Goal: Task Accomplishment & Management: Use online tool/utility

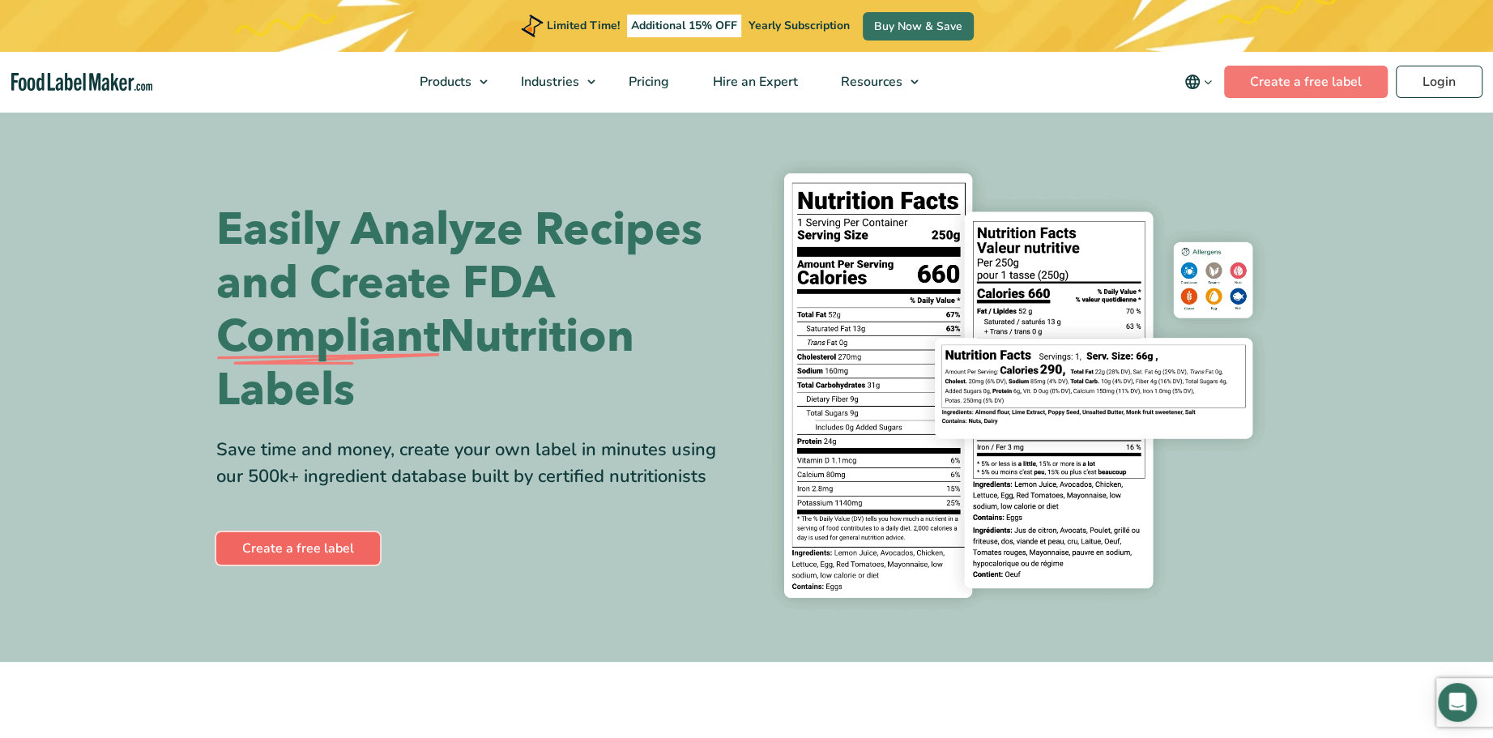
click at [278, 549] on link "Create a free label" at bounding box center [298, 548] width 164 height 32
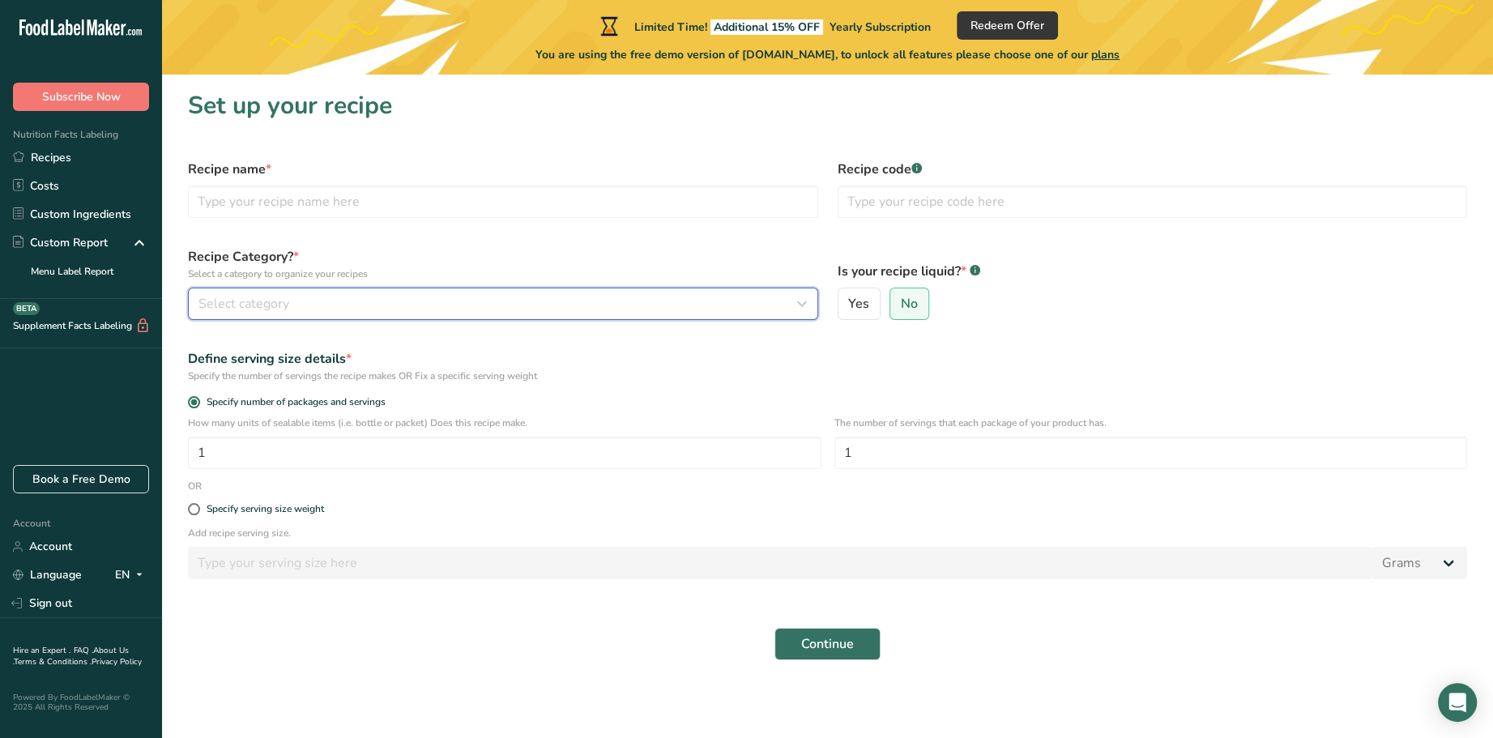
click at [322, 305] on div "Select category" at bounding box center [497, 303] width 599 height 19
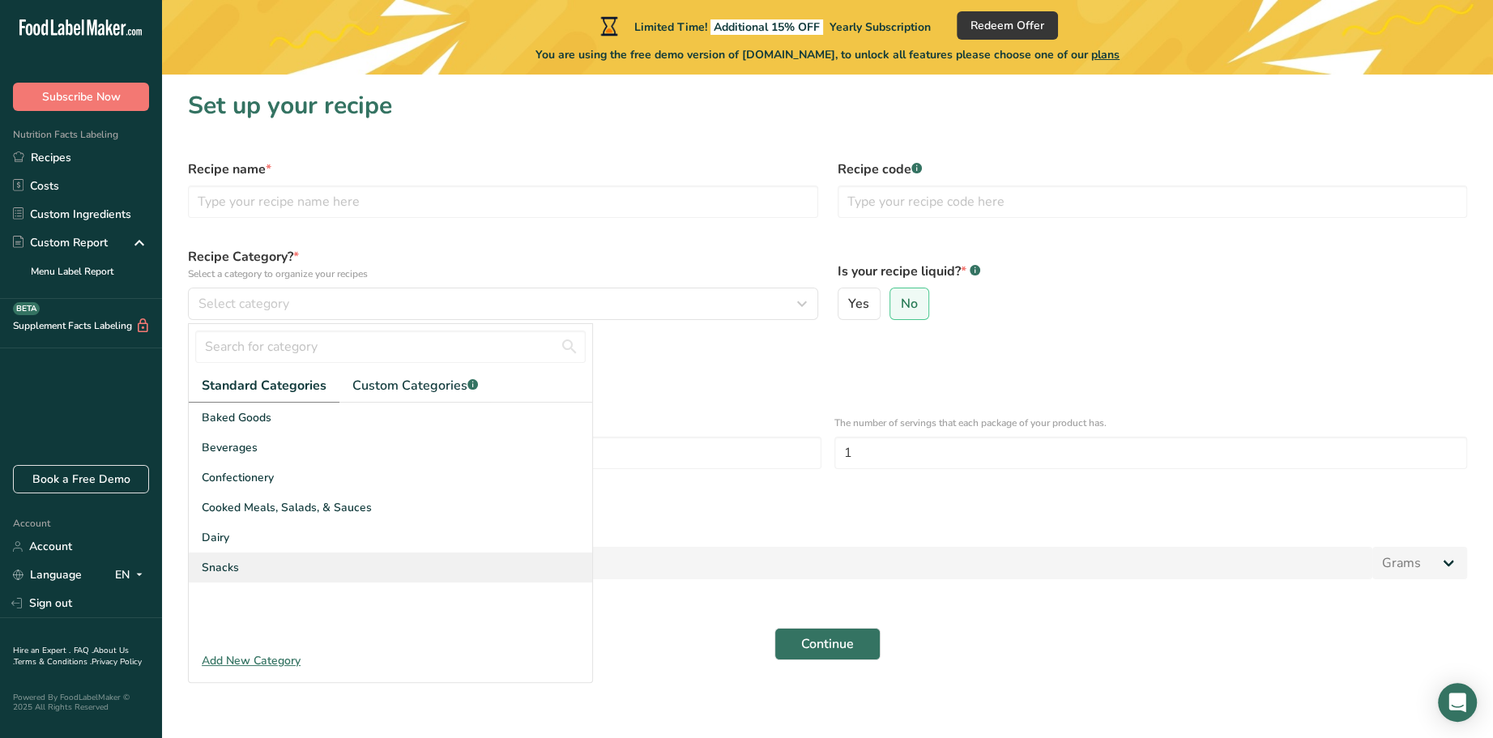
click at [210, 565] on span "Snacks" at bounding box center [220, 567] width 37 height 17
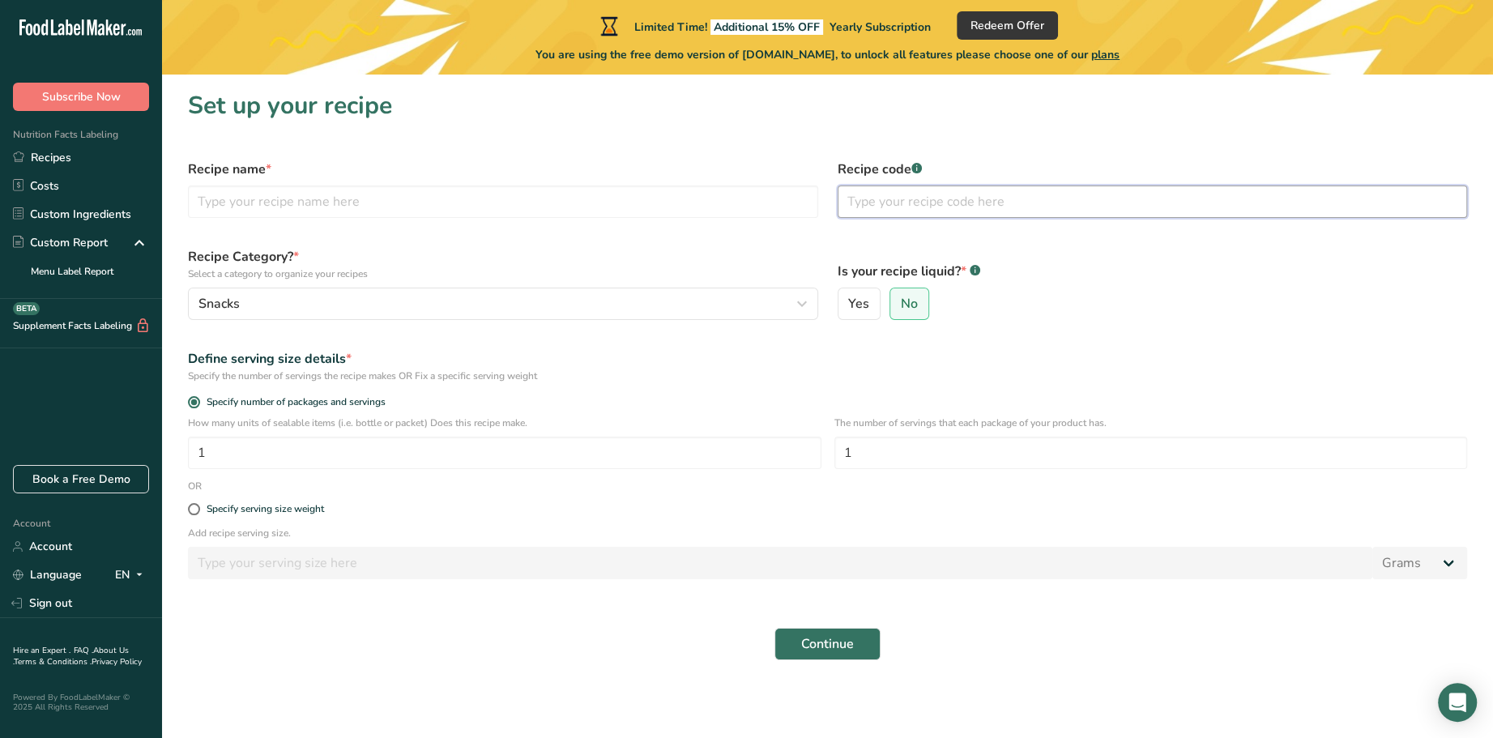
click at [893, 204] on input "text" at bounding box center [1153, 202] width 630 height 32
type input "233444t"
click at [827, 642] on span "Continue" at bounding box center [827, 643] width 53 height 19
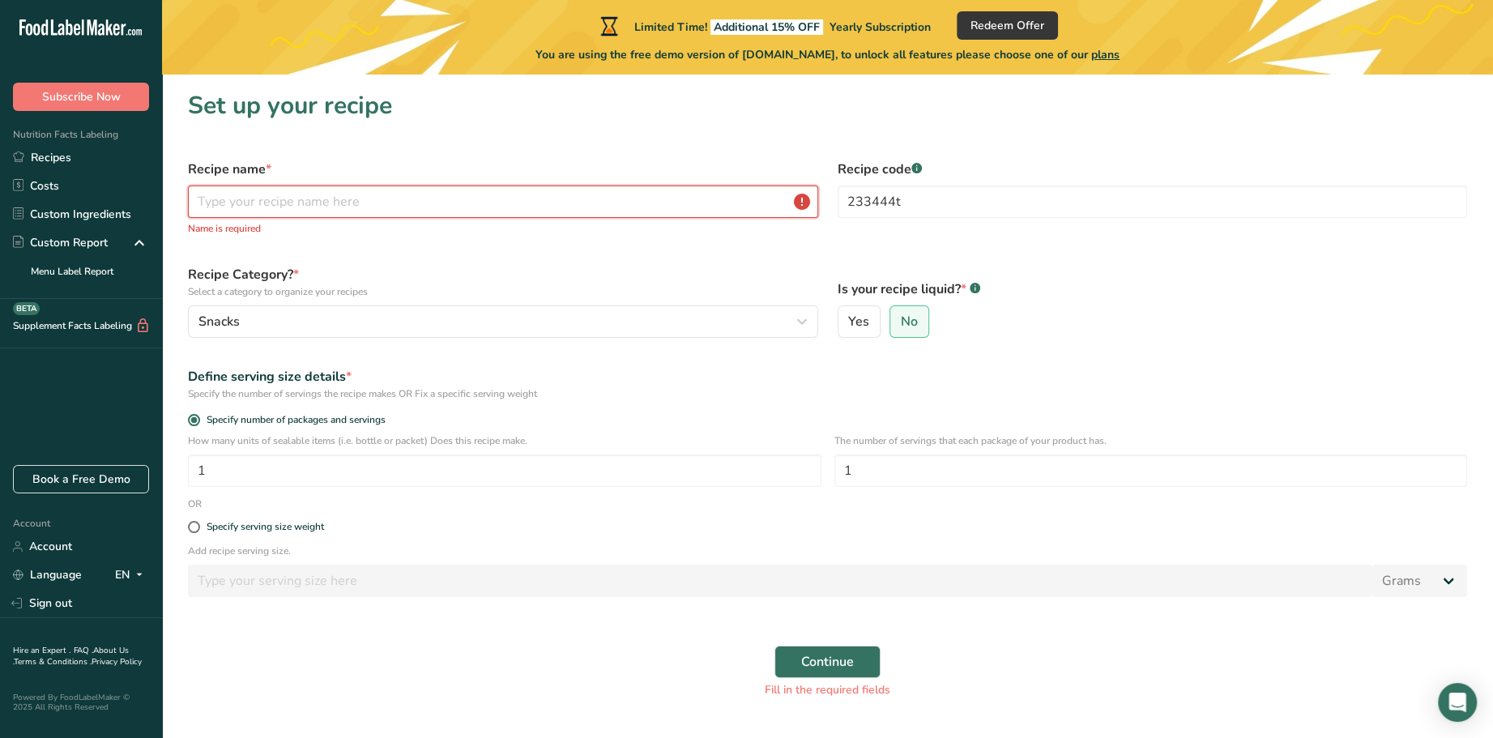
click at [318, 198] on input "text" at bounding box center [503, 202] width 630 height 32
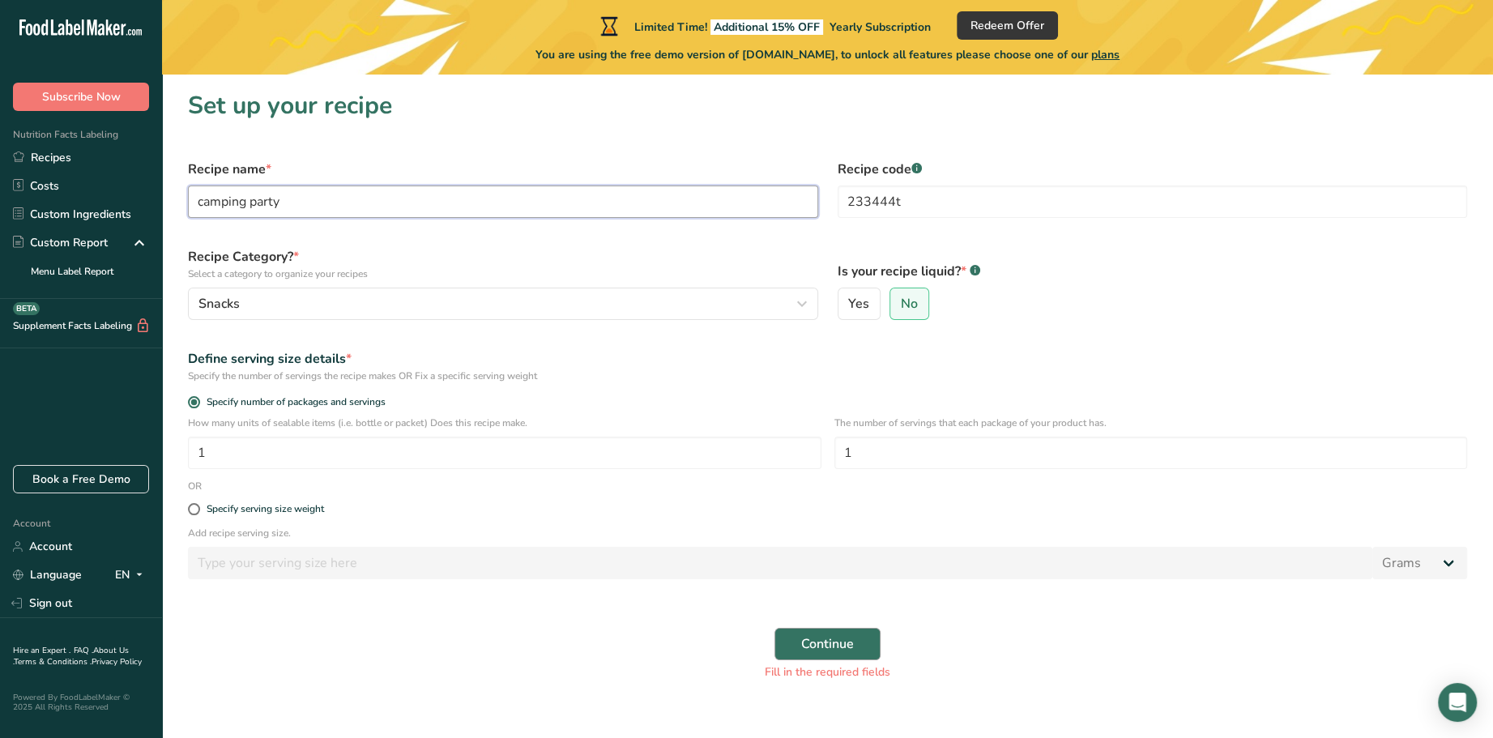
type input "camping party"
click at [845, 649] on span "Continue" at bounding box center [827, 643] width 53 height 19
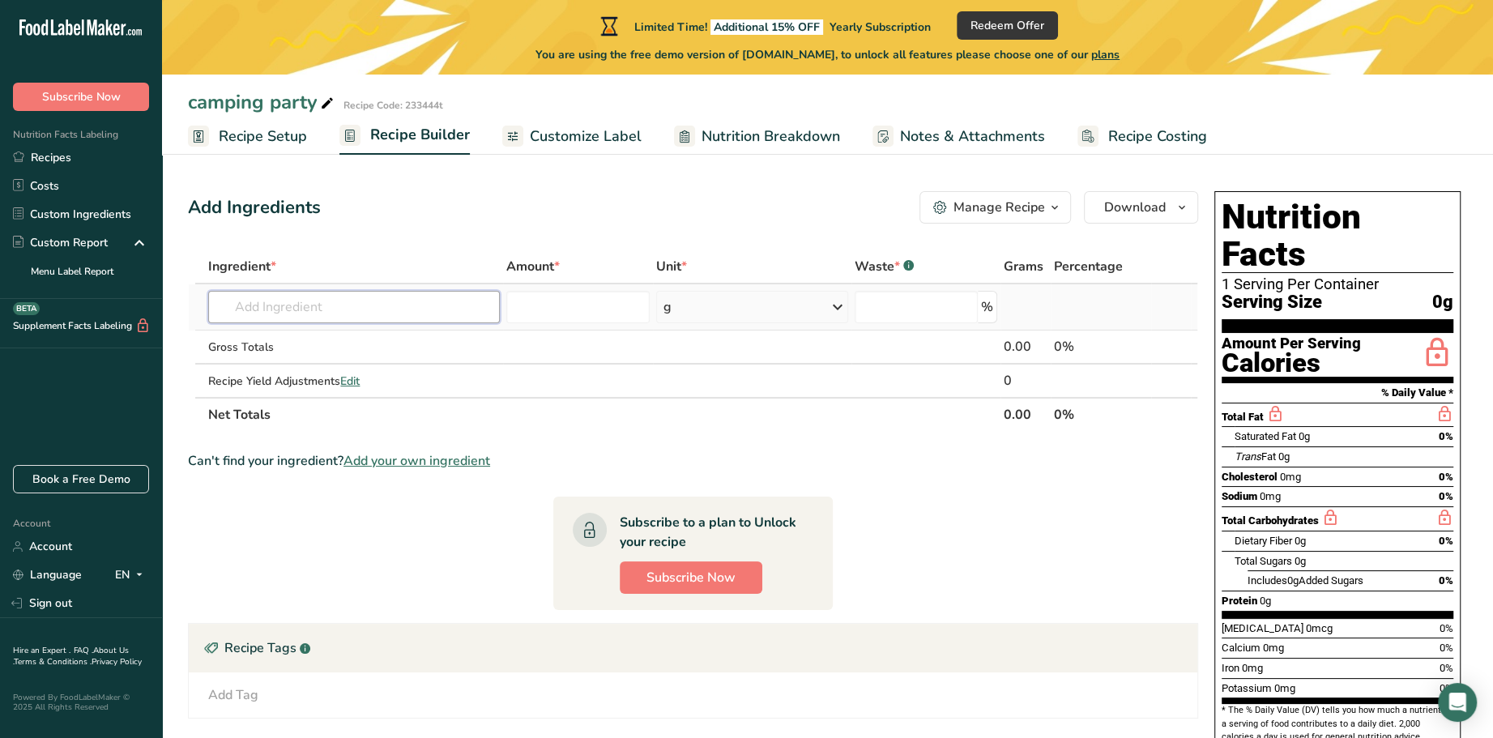
click at [300, 309] on input "text" at bounding box center [354, 307] width 292 height 32
click at [268, 136] on span "Recipe Setup" at bounding box center [263, 137] width 88 height 22
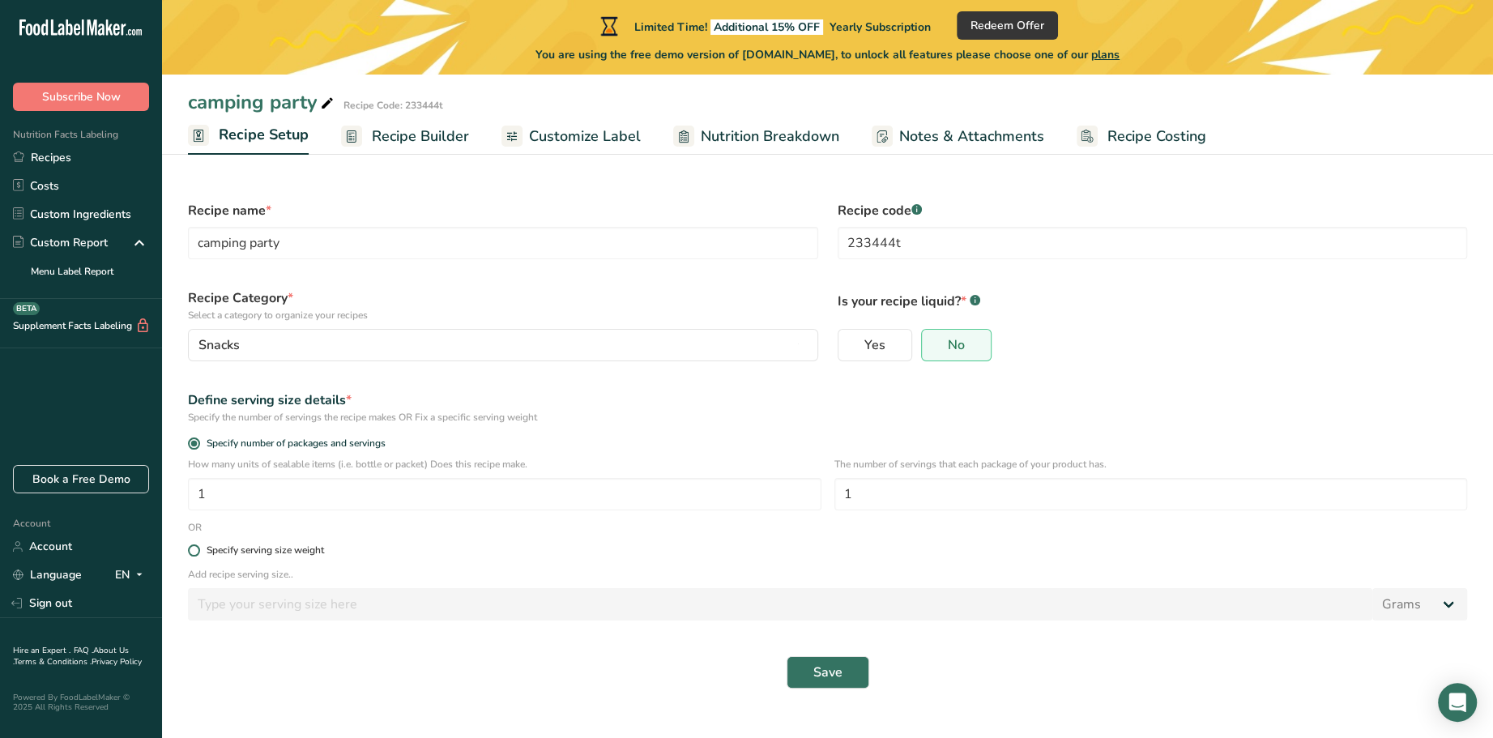
click at [191, 546] on span at bounding box center [194, 550] width 12 height 12
click at [191, 546] on input "Specify serving size weight" at bounding box center [193, 550] width 11 height 11
radio input "true"
radio input "false"
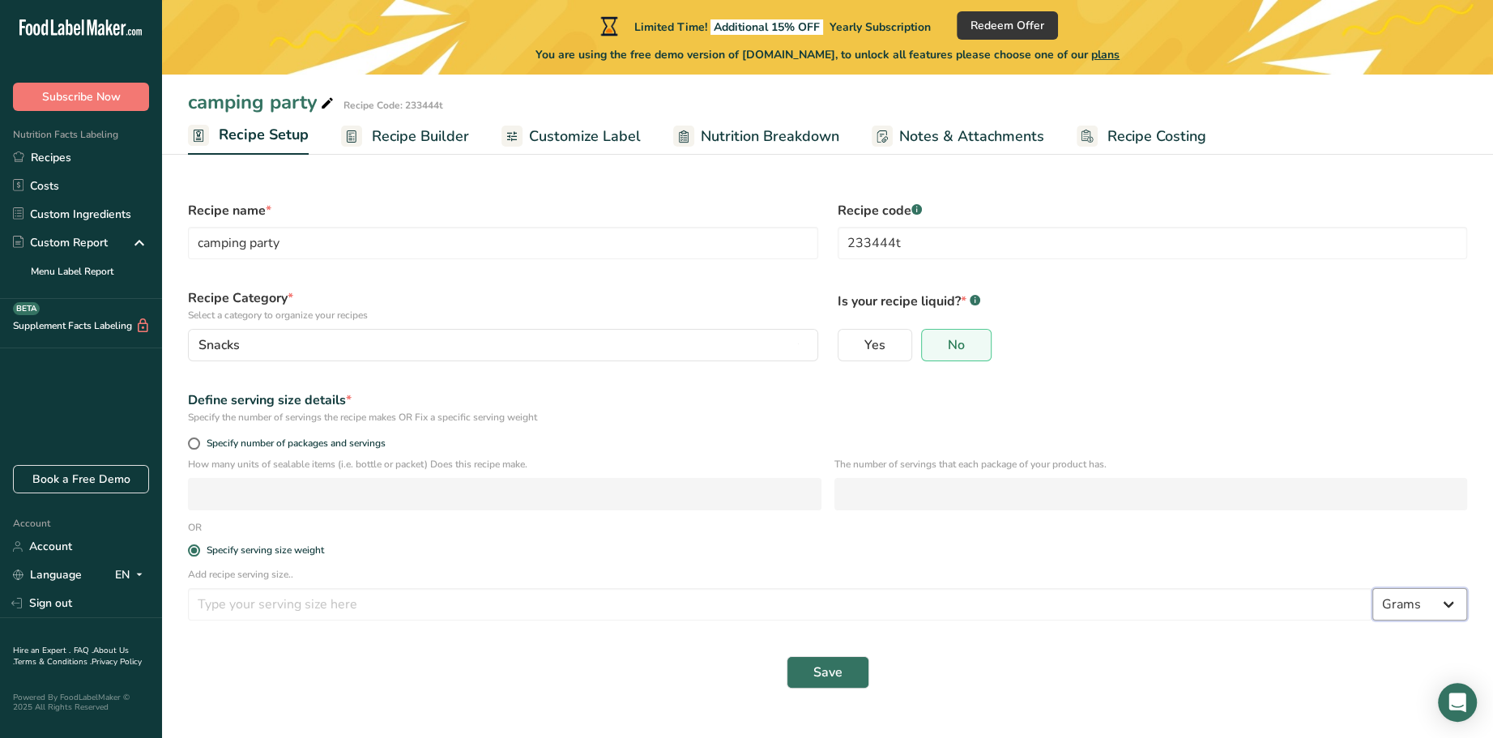
click at [1451, 612] on select "Grams kg mg mcg lb oz l mL fl oz tbsp tsp cup qt gallon" at bounding box center [1419, 604] width 95 height 32
select select "5"
click at [1373, 588] on select "Grams kg mg mcg lb oz l mL fl oz tbsp tsp cup qt gallon" at bounding box center [1419, 604] width 95 height 32
click at [277, 602] on input "number" at bounding box center [780, 604] width 1184 height 32
type input "1"
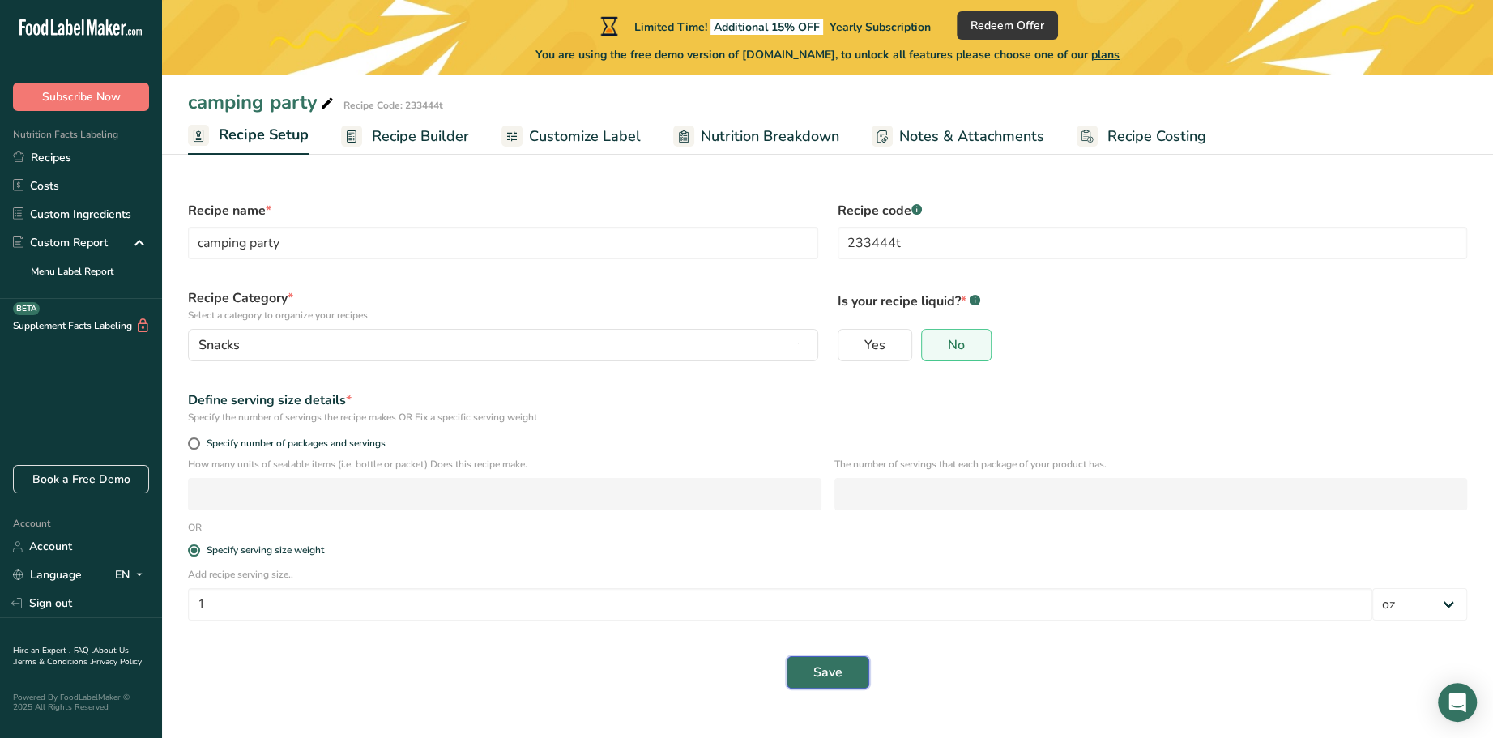
click at [842, 672] on button "Save" at bounding box center [828, 672] width 83 height 32
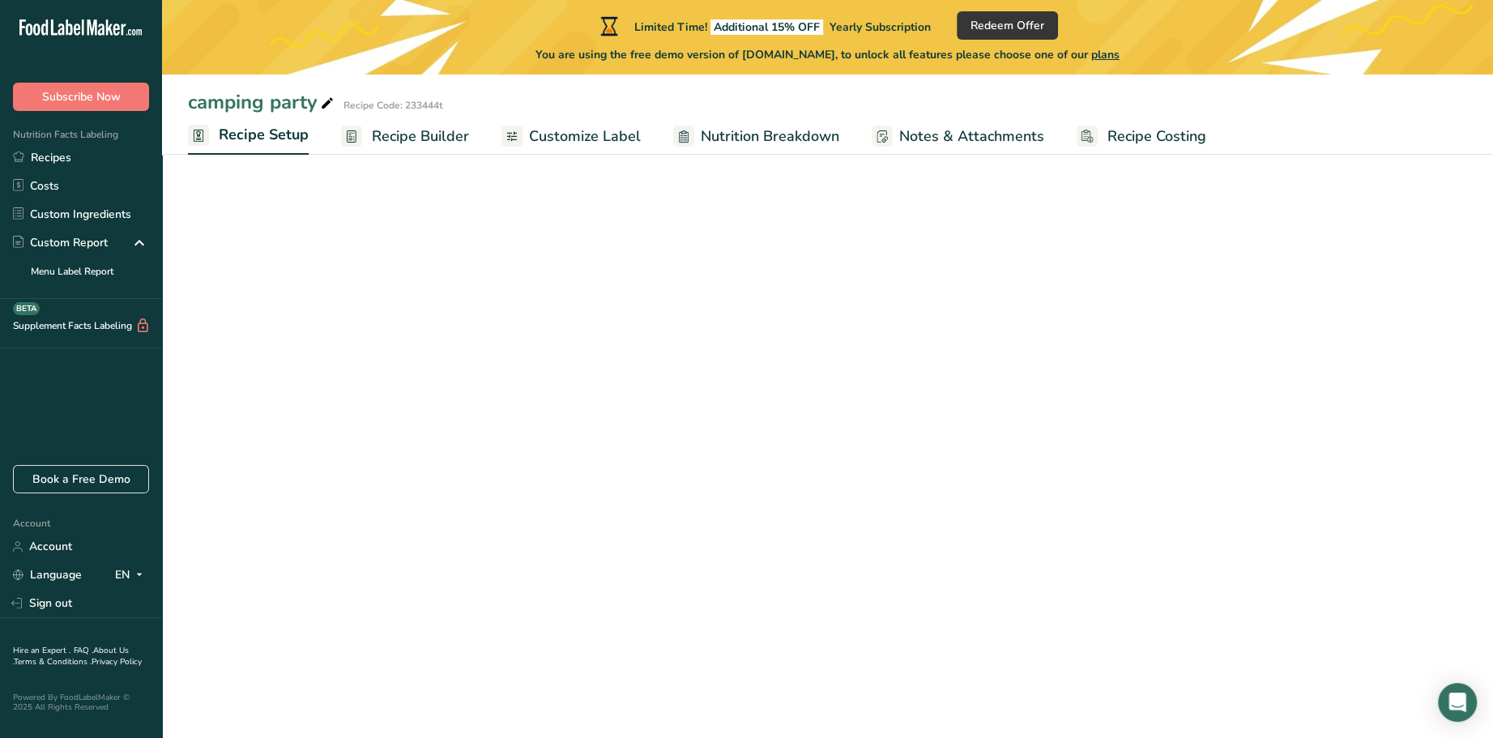
select select "5"
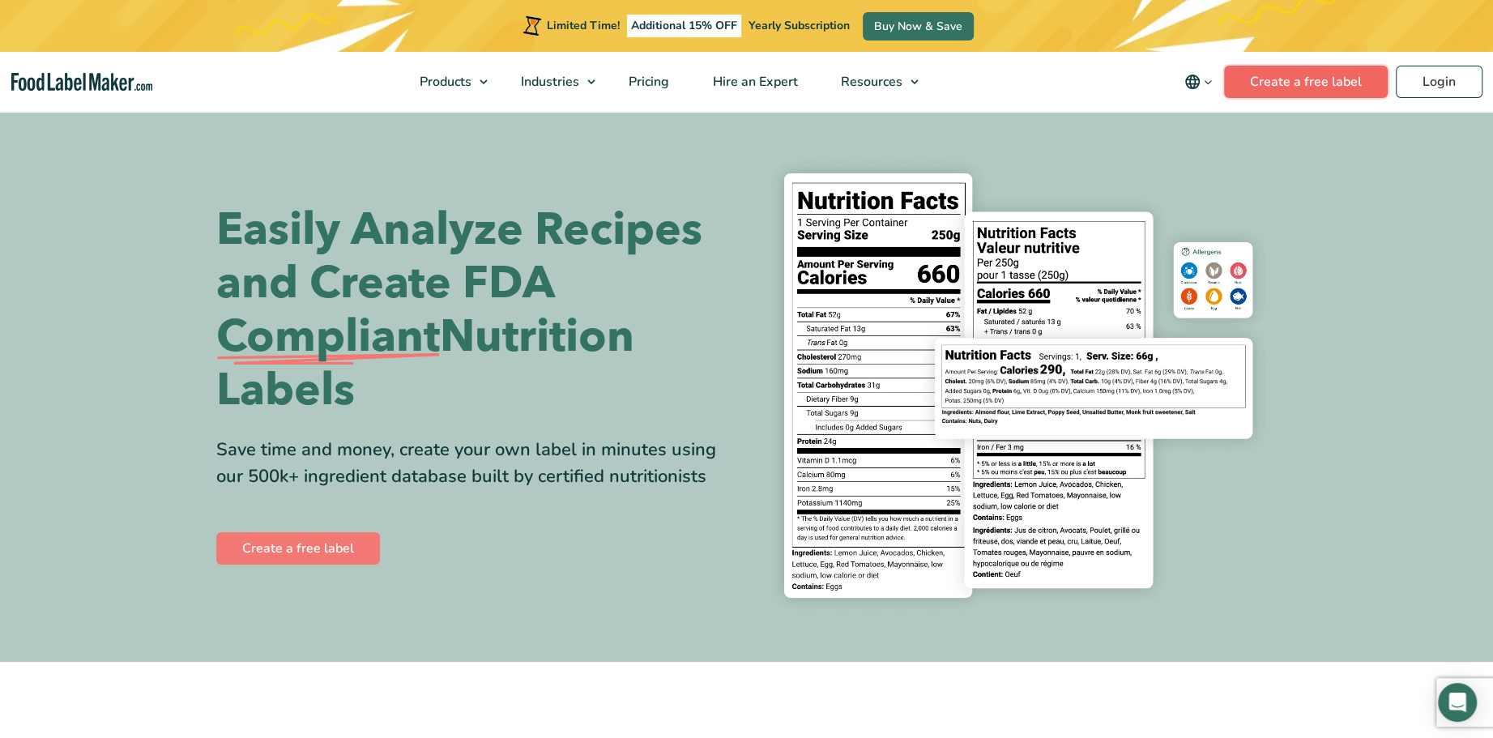
click at [1288, 87] on link "Create a free label" at bounding box center [1306, 82] width 164 height 32
click at [312, 553] on link "Create a free label" at bounding box center [298, 548] width 164 height 32
